Goal: Task Accomplishment & Management: Manage account settings

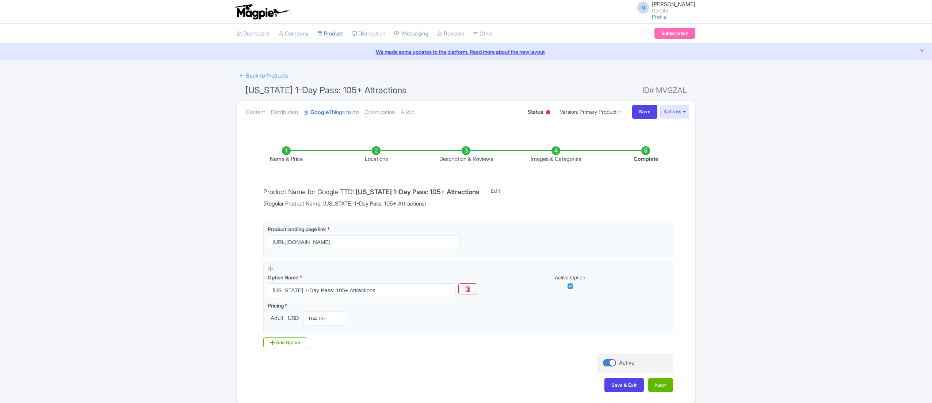
scroll to position [34, 0]
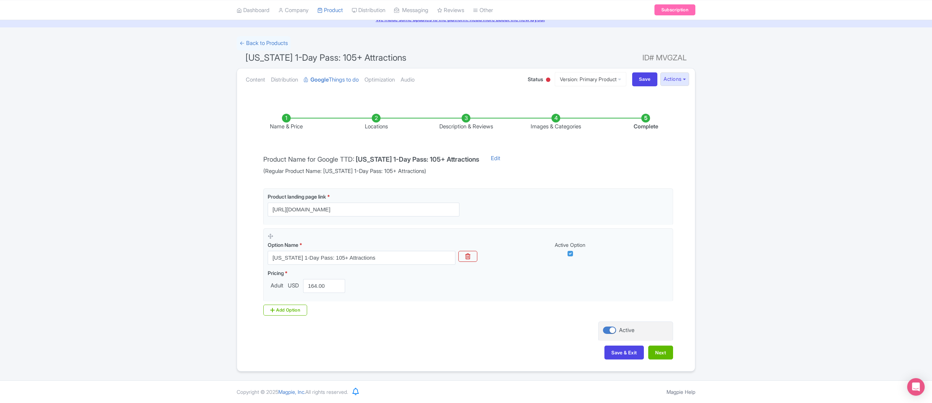
click at [367, 121] on li "Locations" at bounding box center [376, 122] width 90 height 17
click at [376, 121] on li "Locations" at bounding box center [376, 122] width 90 height 17
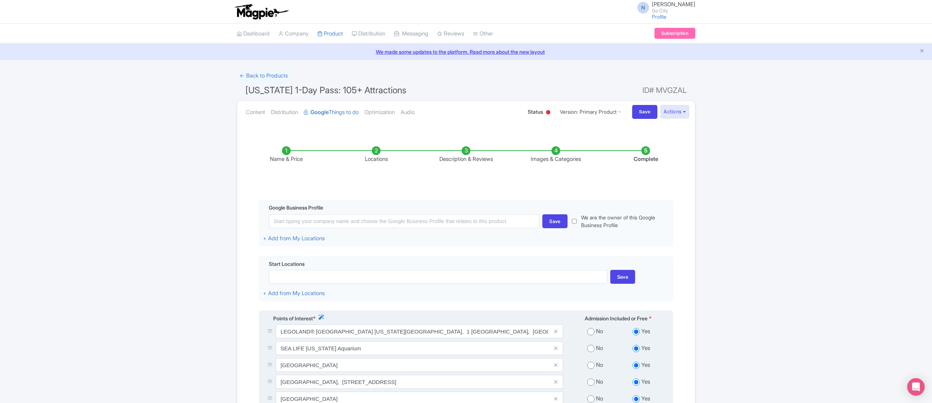
scroll to position [519, 0]
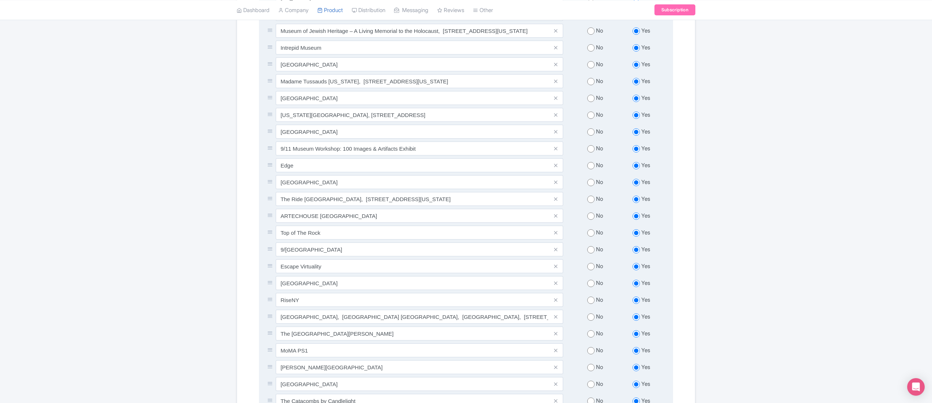
click at [589, 200] on input "radio" at bounding box center [590, 198] width 7 height 7
radio input "true"
click at [555, 199] on icon at bounding box center [555, 198] width 3 height 5
click at [557, 200] on icon at bounding box center [555, 198] width 3 height 5
click at [555, 200] on icon at bounding box center [555, 198] width 3 height 5
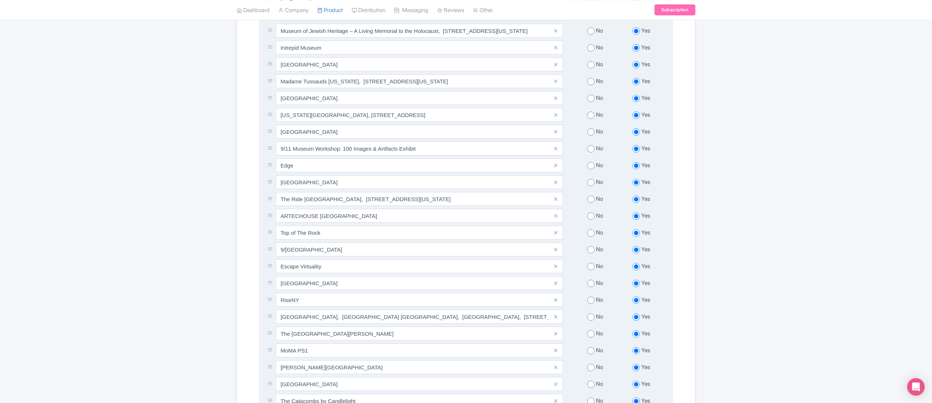
click at [569, 200] on div "No Yes" at bounding box center [619, 200] width 102 height 17
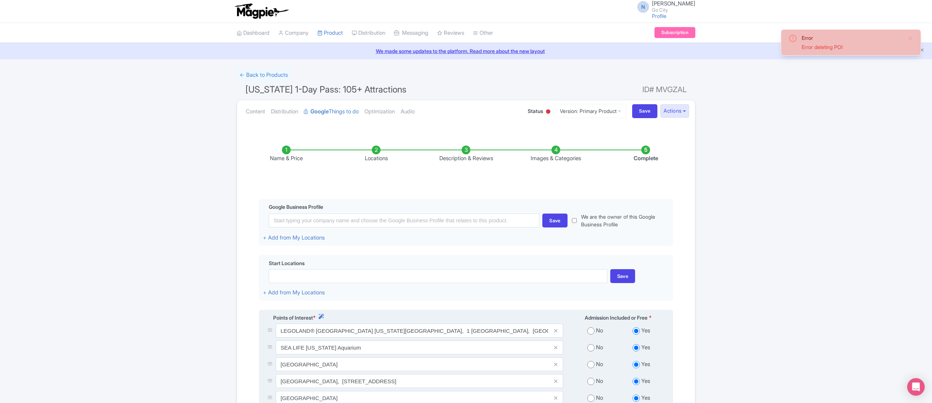
scroll to position [0, 0]
